Goal: Information Seeking & Learning: Learn about a topic

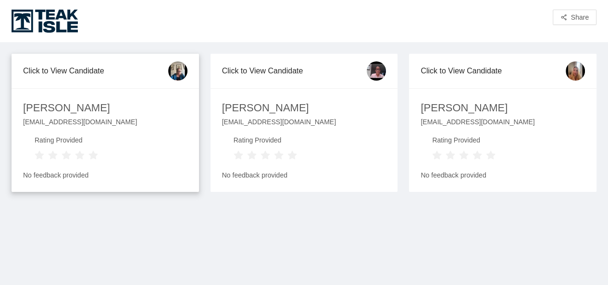
click at [70, 121] on div "[EMAIL_ADDRESS][DOMAIN_NAME]" at bounding box center [105, 126] width 164 height 18
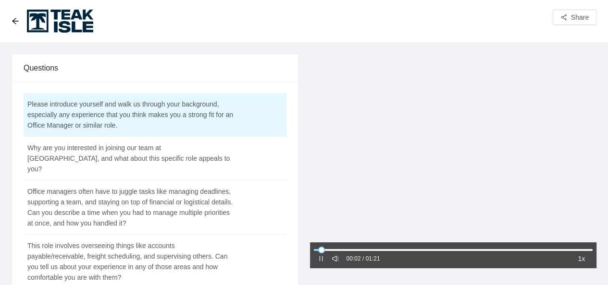
click at [334, 257] on icon "sound" at bounding box center [335, 259] width 7 height 6
click at [337, 258] on icon "notification" at bounding box center [335, 259] width 7 height 7
click at [457, 200] on div at bounding box center [453, 149] width 287 height 191
click at [366, 170] on div at bounding box center [453, 149] width 287 height 191
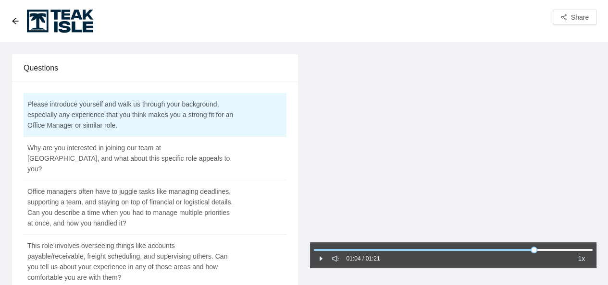
click at [319, 259] on icon "caret-right" at bounding box center [320, 258] width 3 height 5
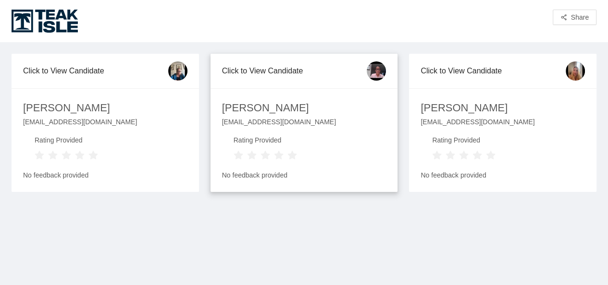
click at [249, 108] on div "[PERSON_NAME]" at bounding box center [265, 108] width 87 height 17
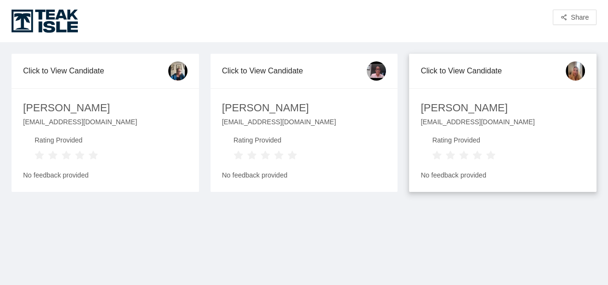
click at [471, 108] on div "[PERSON_NAME]" at bounding box center [463, 108] width 87 height 17
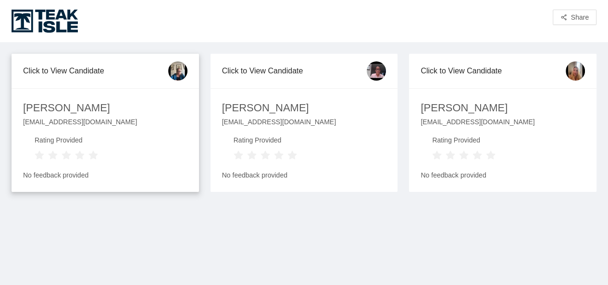
click at [64, 116] on div "[PERSON_NAME]" at bounding box center [66, 108] width 87 height 17
